Goal: Task Accomplishment & Management: Use online tool/utility

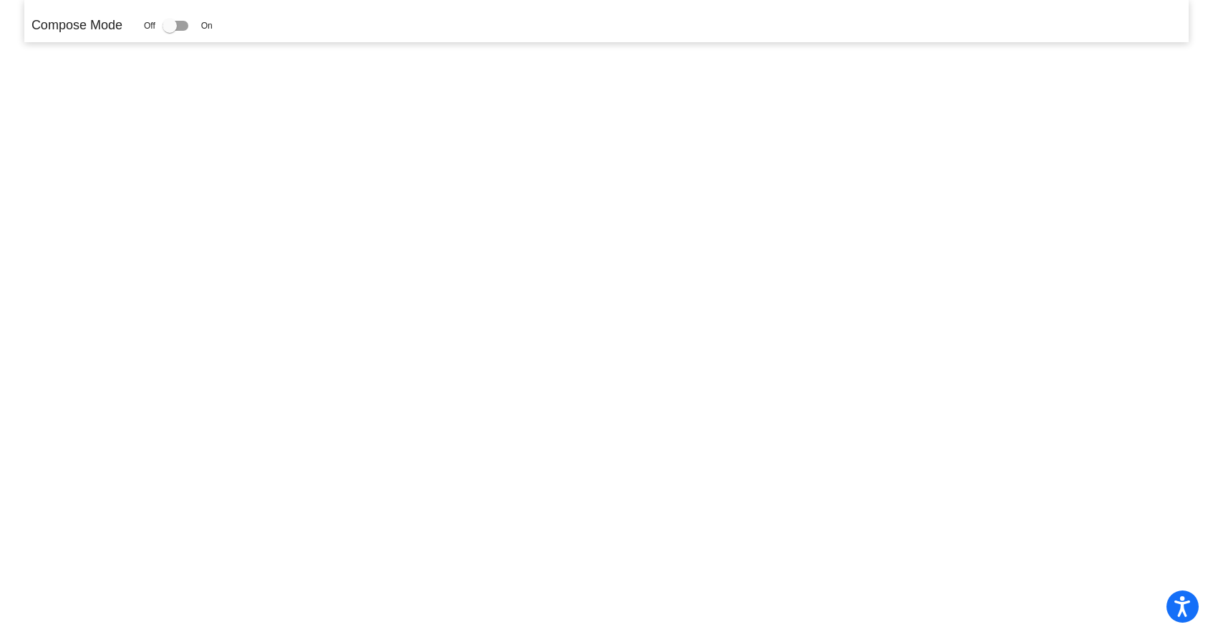
click at [188, 21] on div at bounding box center [176, 26] width 26 height 10
click at [170, 31] on input "checkbox" at bounding box center [169, 31] width 1 height 1
checkbox input "true"
click at [165, 24] on div "Off On" at bounding box center [178, 25] width 69 height 17
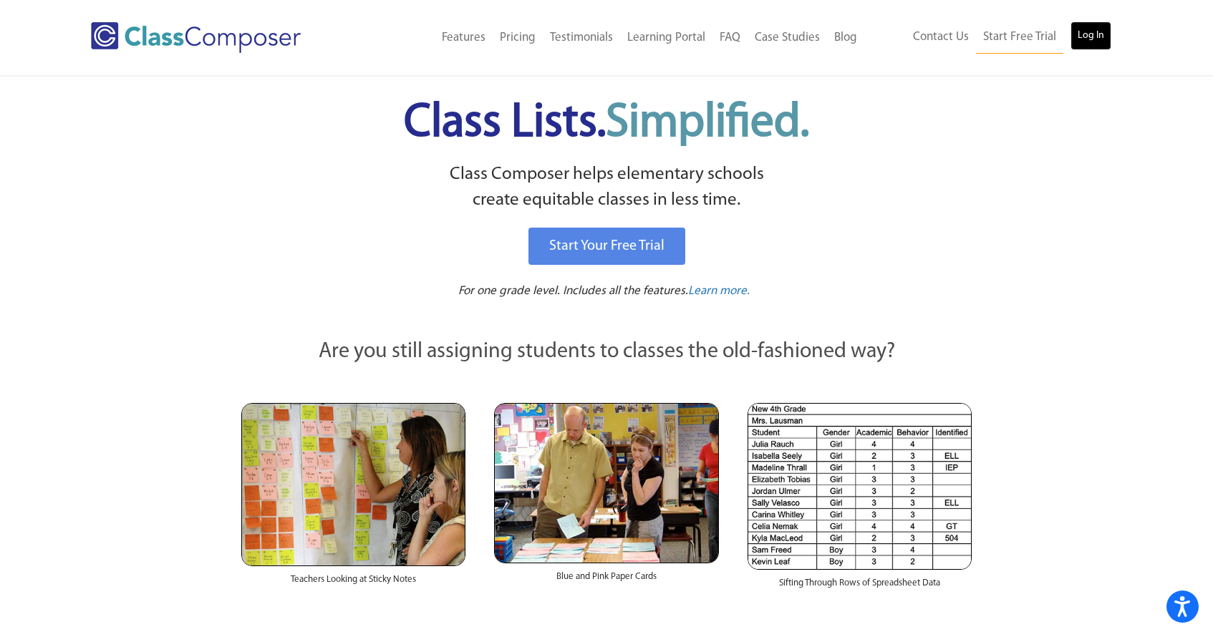
click at [1094, 42] on link "Log In" at bounding box center [1090, 35] width 41 height 29
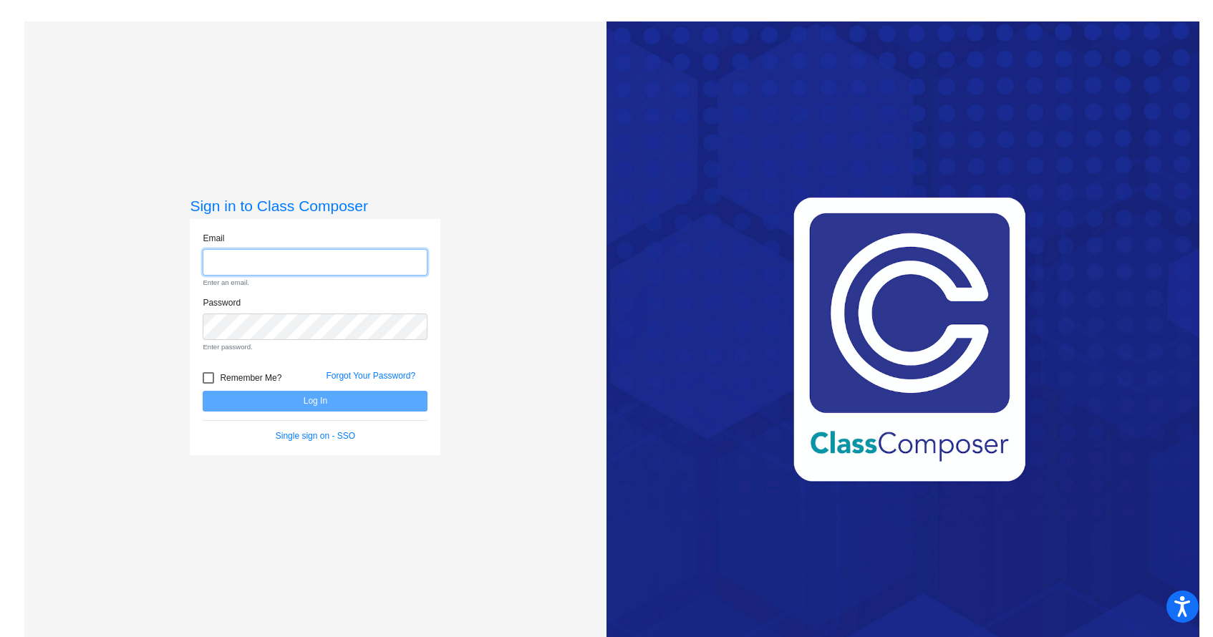
click at [280, 263] on input "email" at bounding box center [315, 262] width 225 height 26
type input "[EMAIL_ADDRESS][DOMAIN_NAME]"
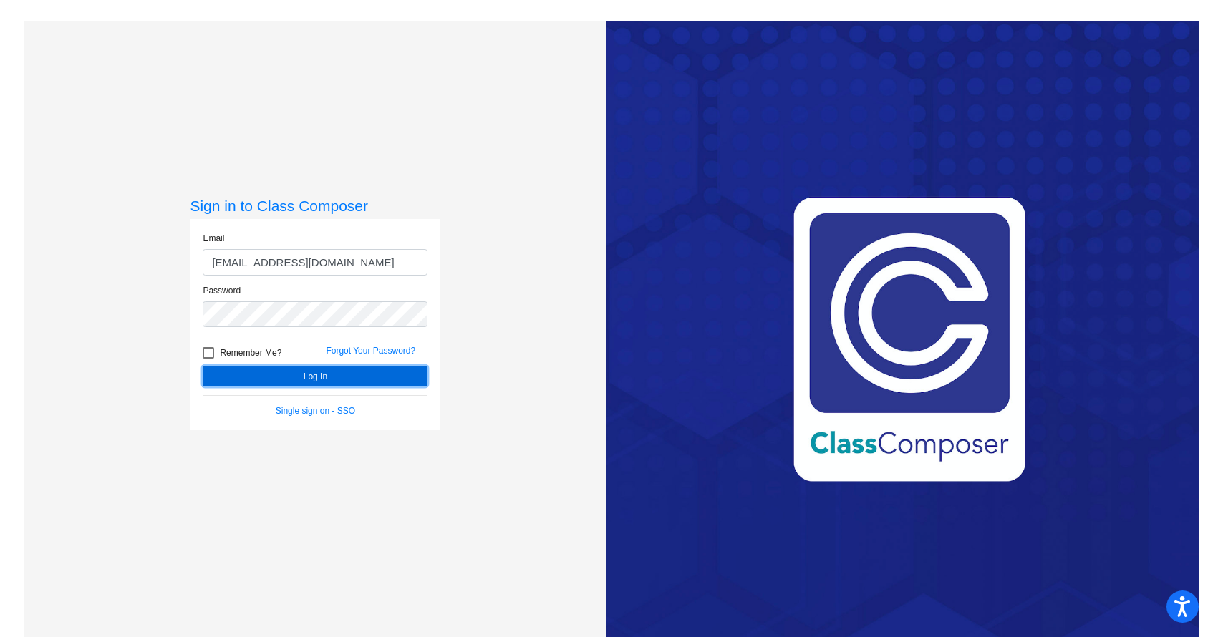
click at [353, 369] on button "Log In" at bounding box center [315, 376] width 225 height 21
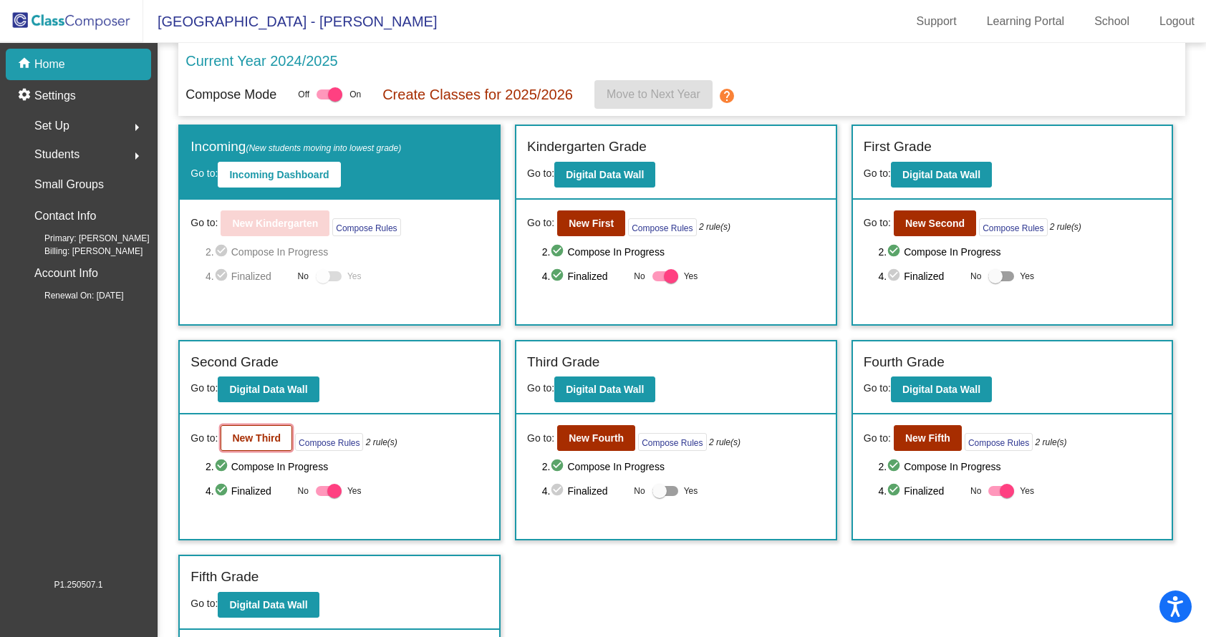
click at [273, 446] on button "New Third" at bounding box center [257, 438] width 72 height 26
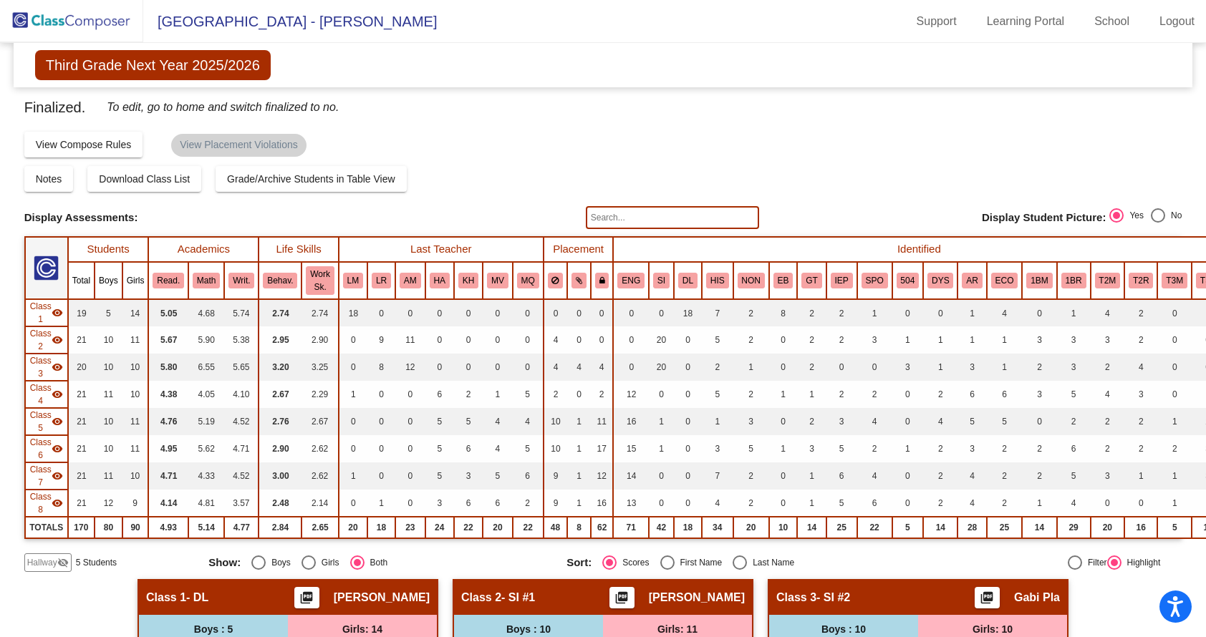
click at [618, 220] on input "text" at bounding box center [672, 217] width 173 height 23
type input "Iasaiah"
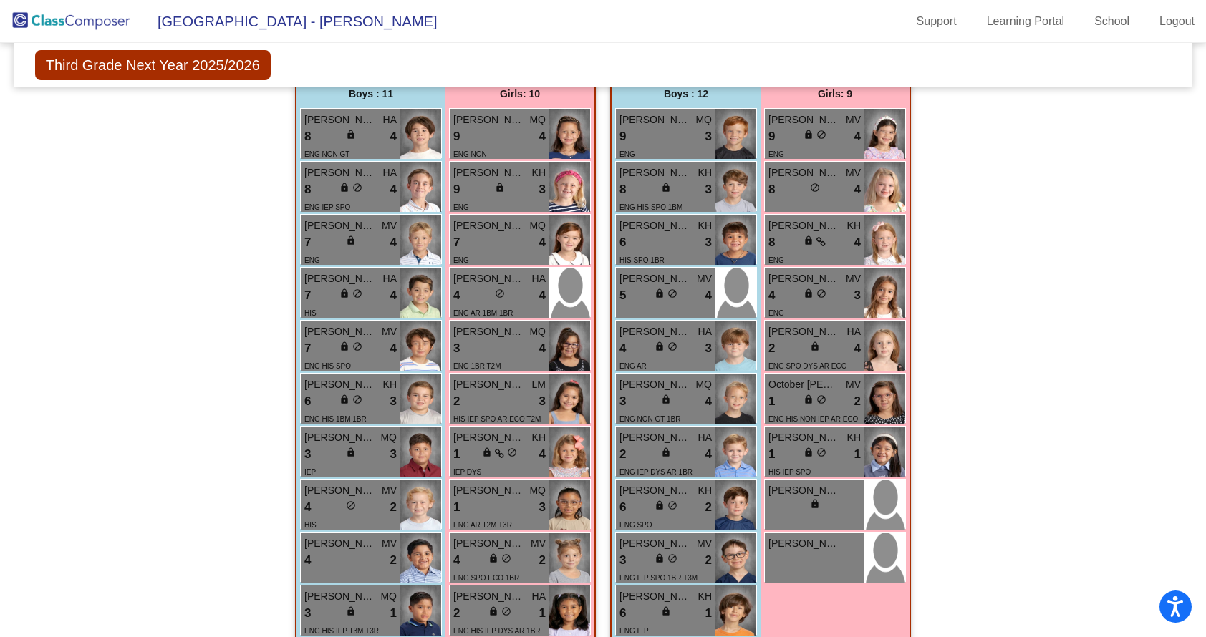
scroll to position [2002, 0]
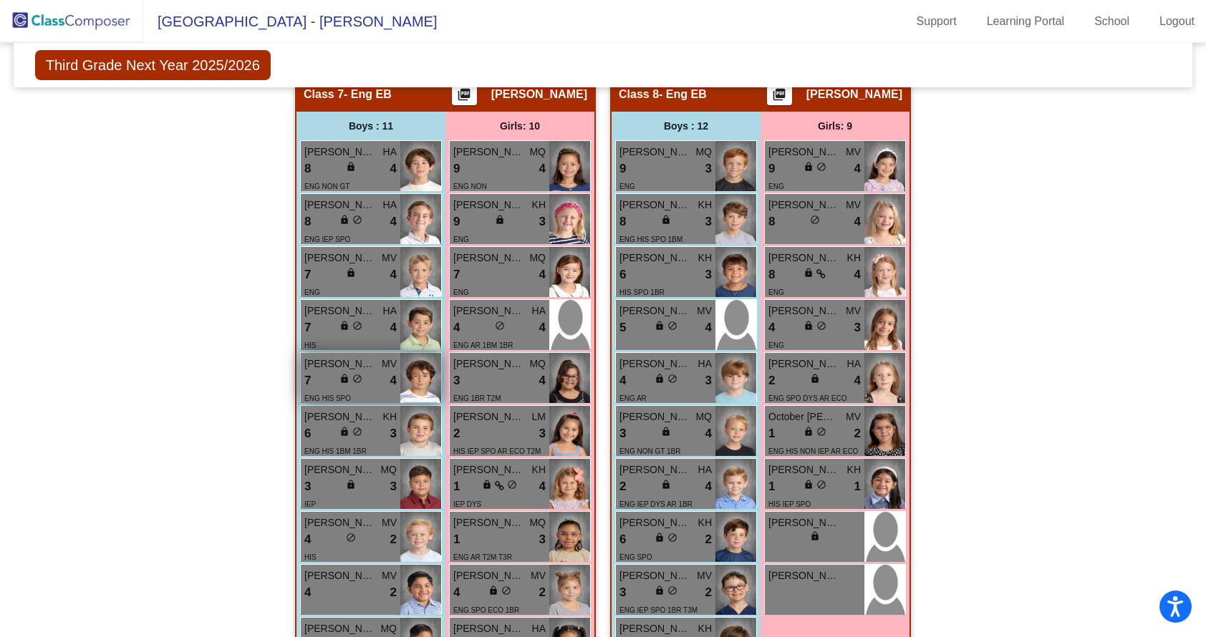
click at [377, 377] on div "7 lock do_not_disturb_alt 4" at bounding box center [350, 381] width 92 height 19
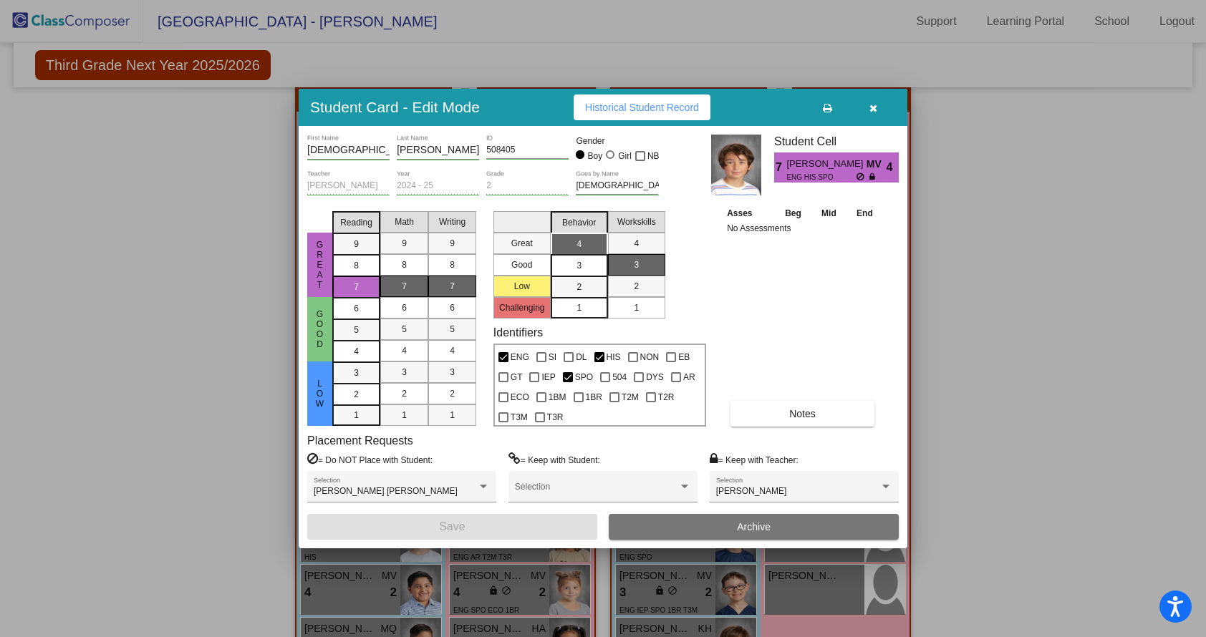
click at [876, 113] on button "button" at bounding box center [873, 108] width 46 height 26
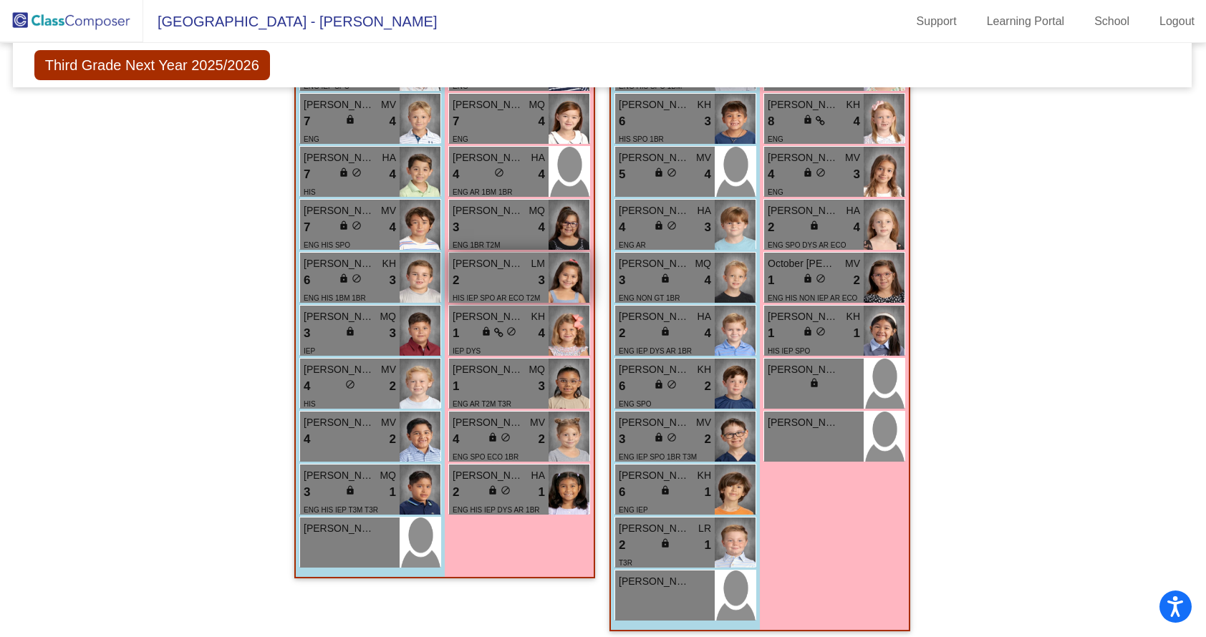
scroll to position [2152, 1]
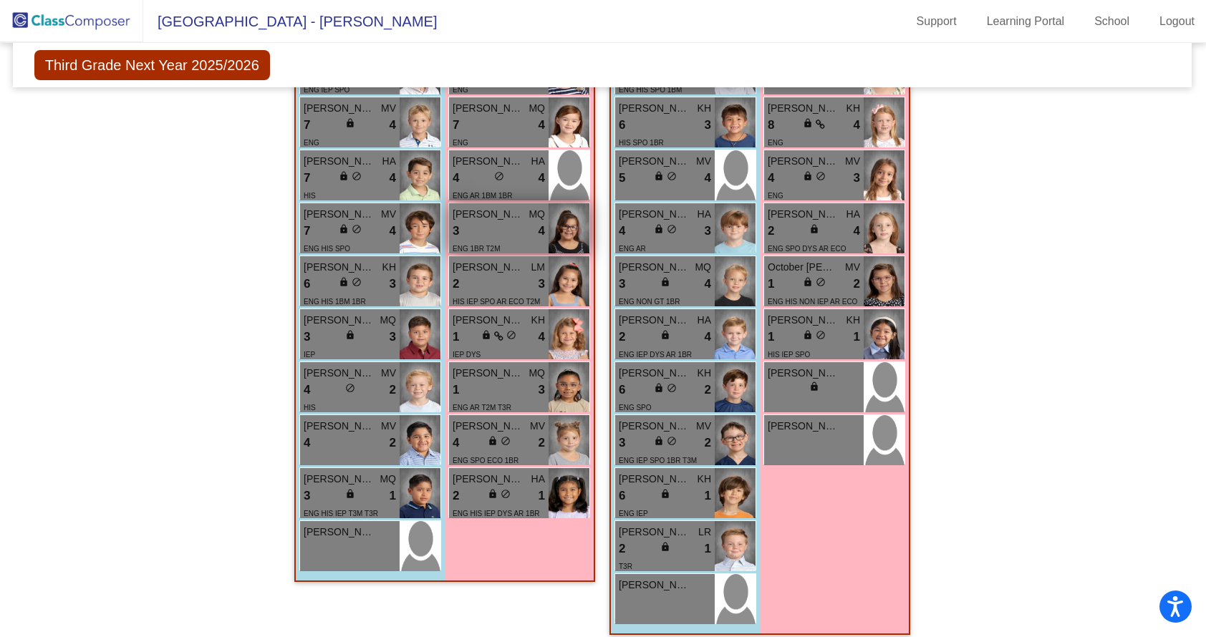
click at [511, 230] on div "3 lock do_not_disturb_alt 4" at bounding box center [498, 231] width 92 height 19
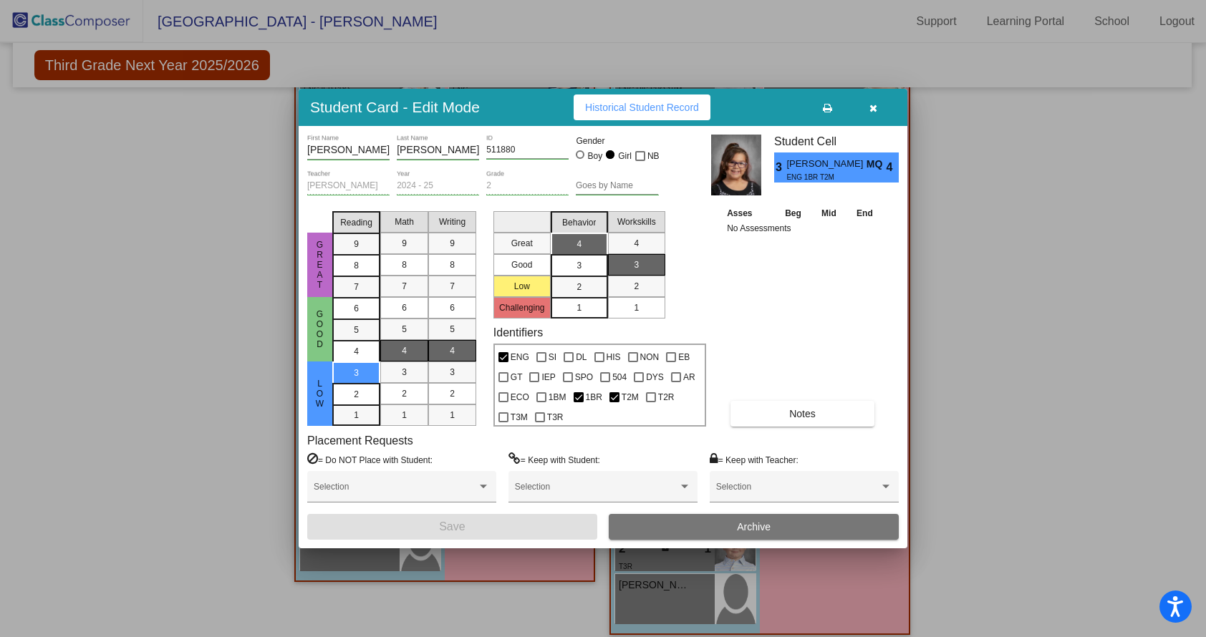
drag, startPoint x: 874, startPoint y: 107, endPoint x: 874, endPoint y: 115, distance: 7.9
click at [874, 107] on icon "button" at bounding box center [873, 108] width 8 height 10
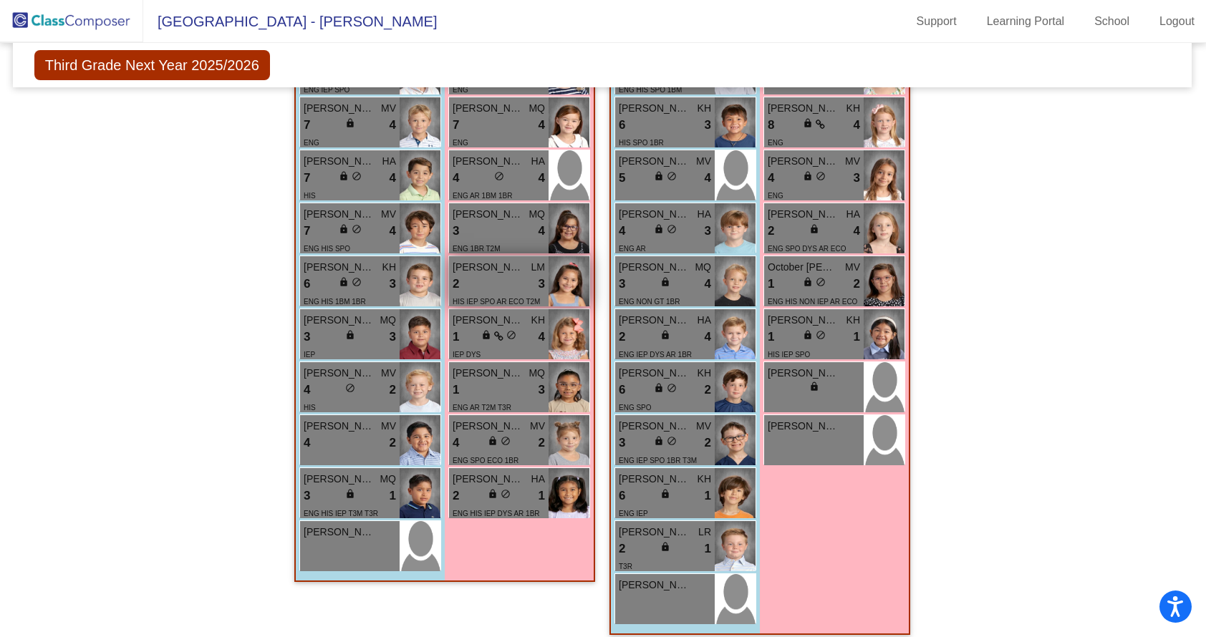
click at [493, 278] on div "2 lock do_not_disturb_alt 3" at bounding box center [498, 284] width 92 height 19
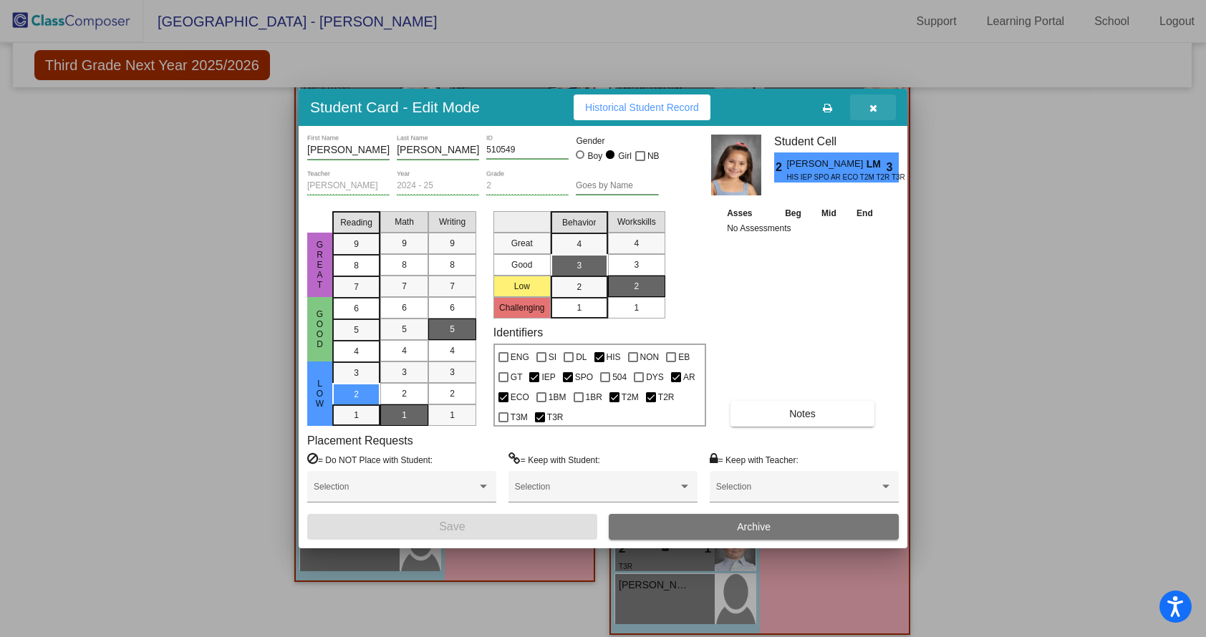
click at [875, 102] on span "button" at bounding box center [873, 107] width 8 height 11
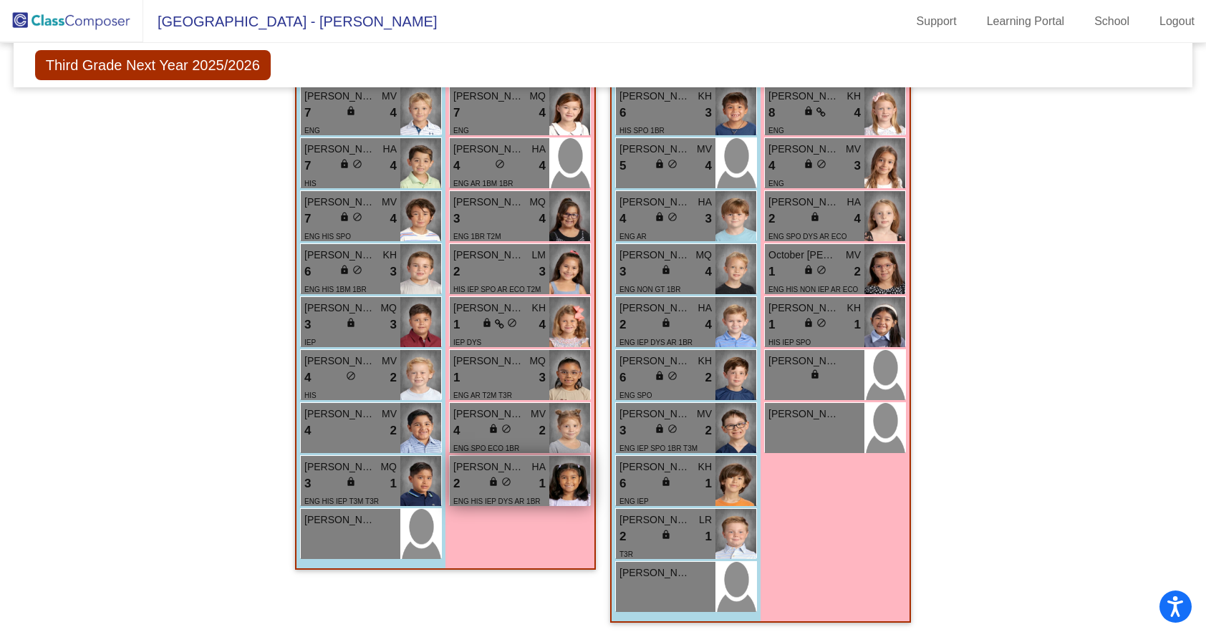
scroll to position [2164, 0]
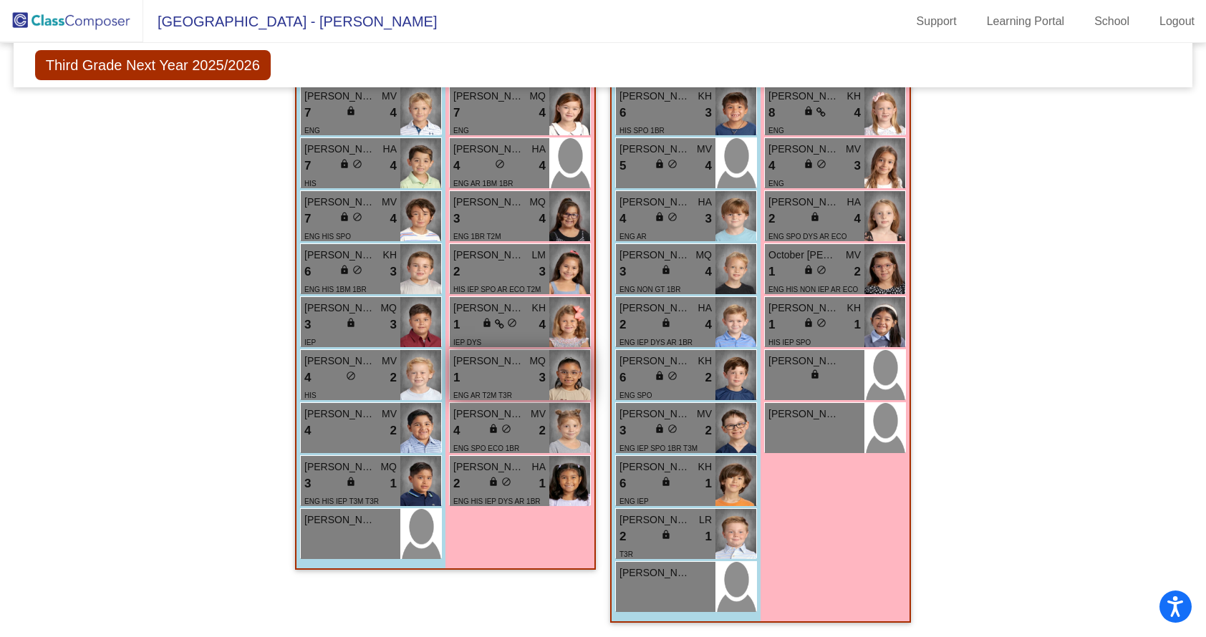
click at [511, 382] on div "1 lock do_not_disturb_alt 3" at bounding box center [499, 378] width 92 height 19
